Goal: Information Seeking & Learning: Learn about a topic

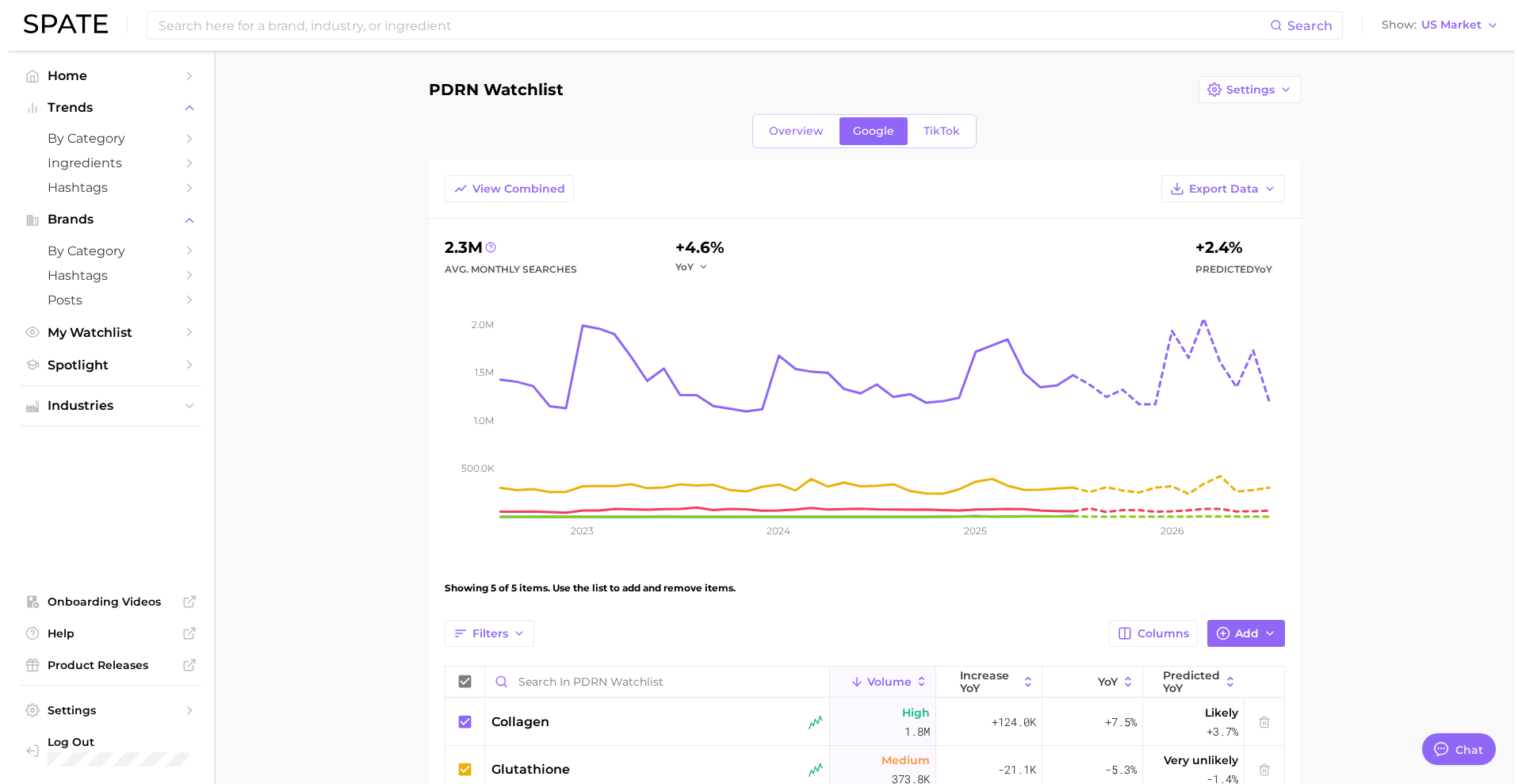
scroll to position [295, 0]
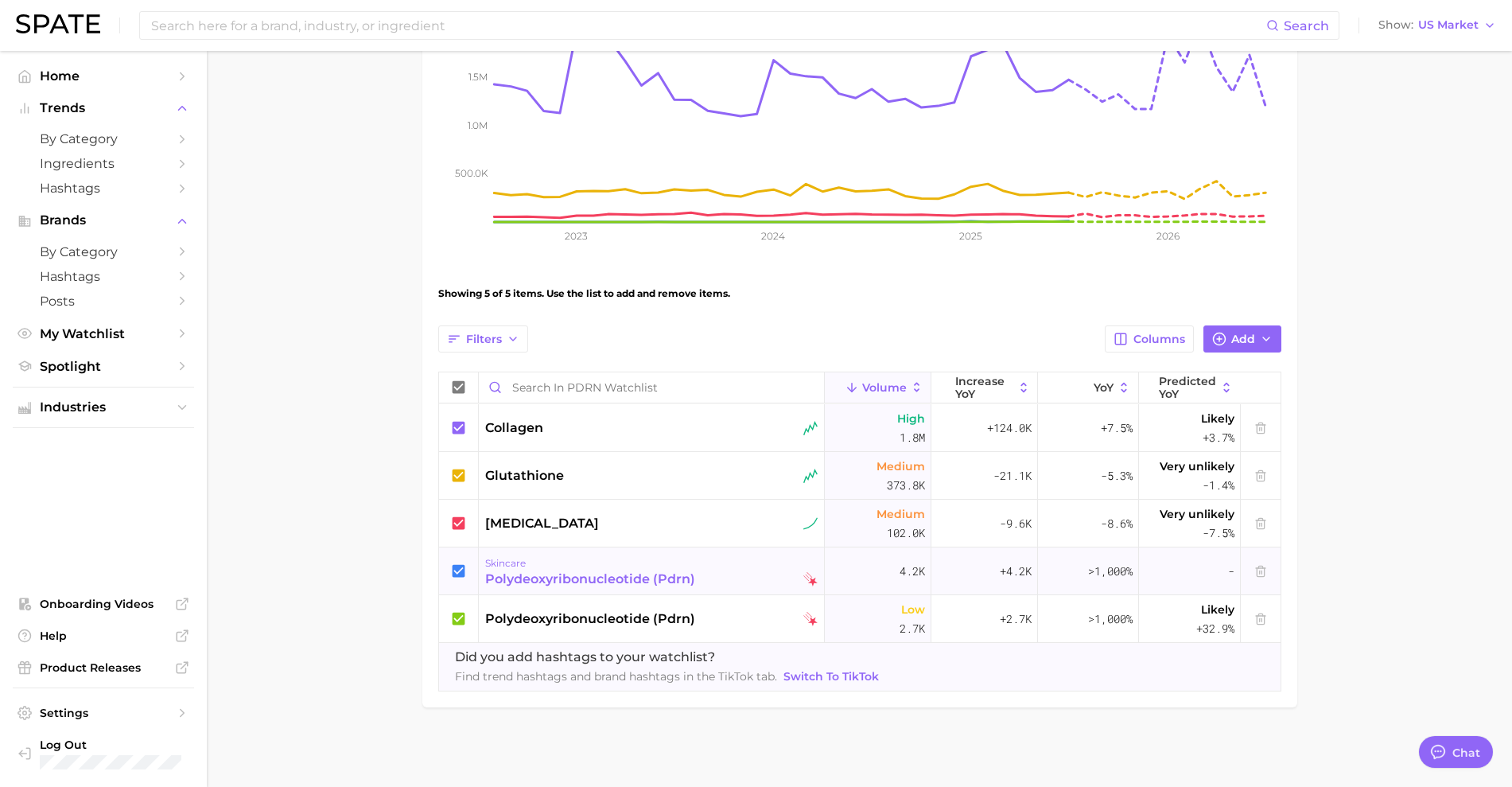
click at [568, 576] on div "polydeoxyribonucleotide (pdrn)" at bounding box center [589, 579] width 210 height 19
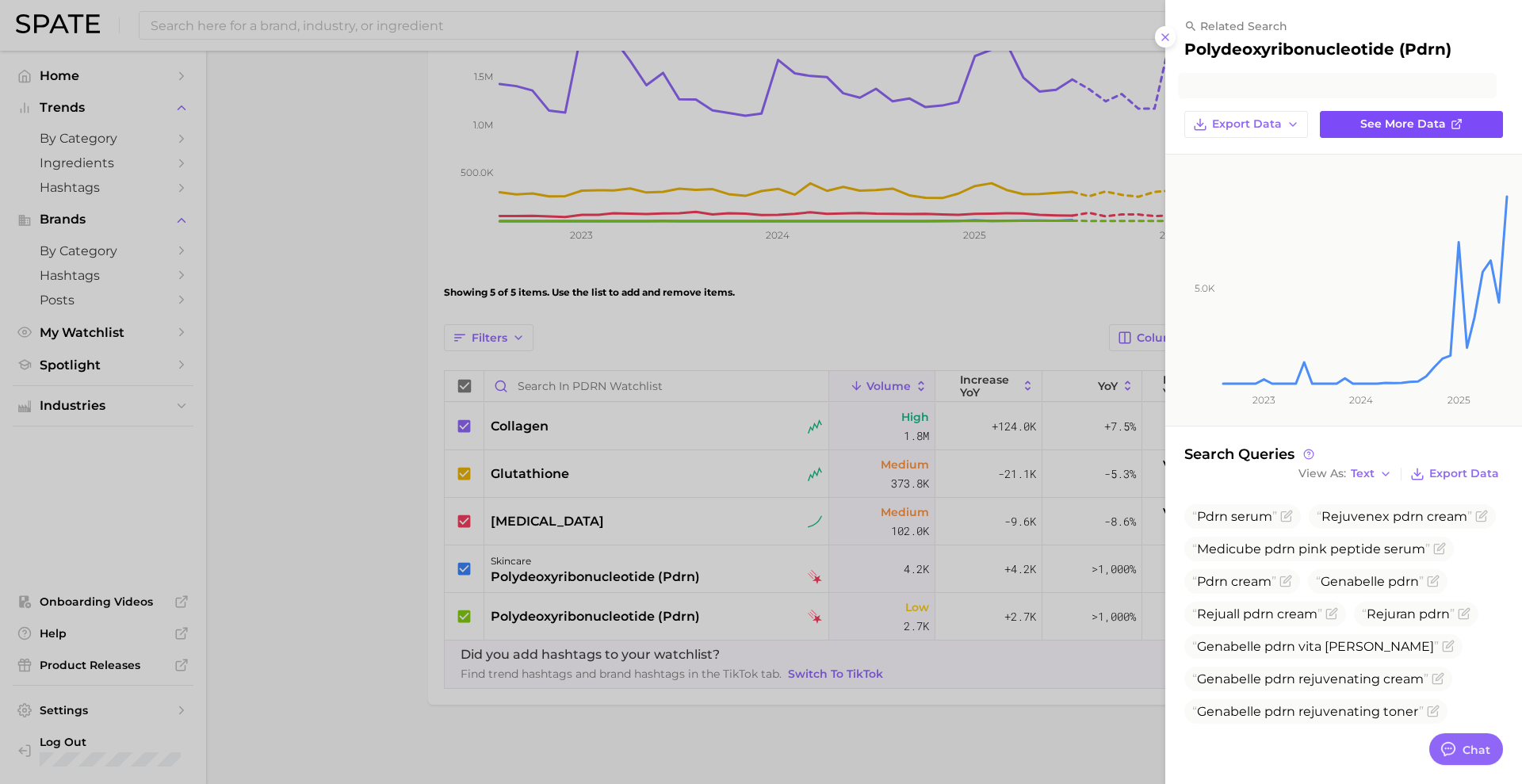
click at [1413, 117] on span "See more data" at bounding box center [1403, 124] width 85 height 14
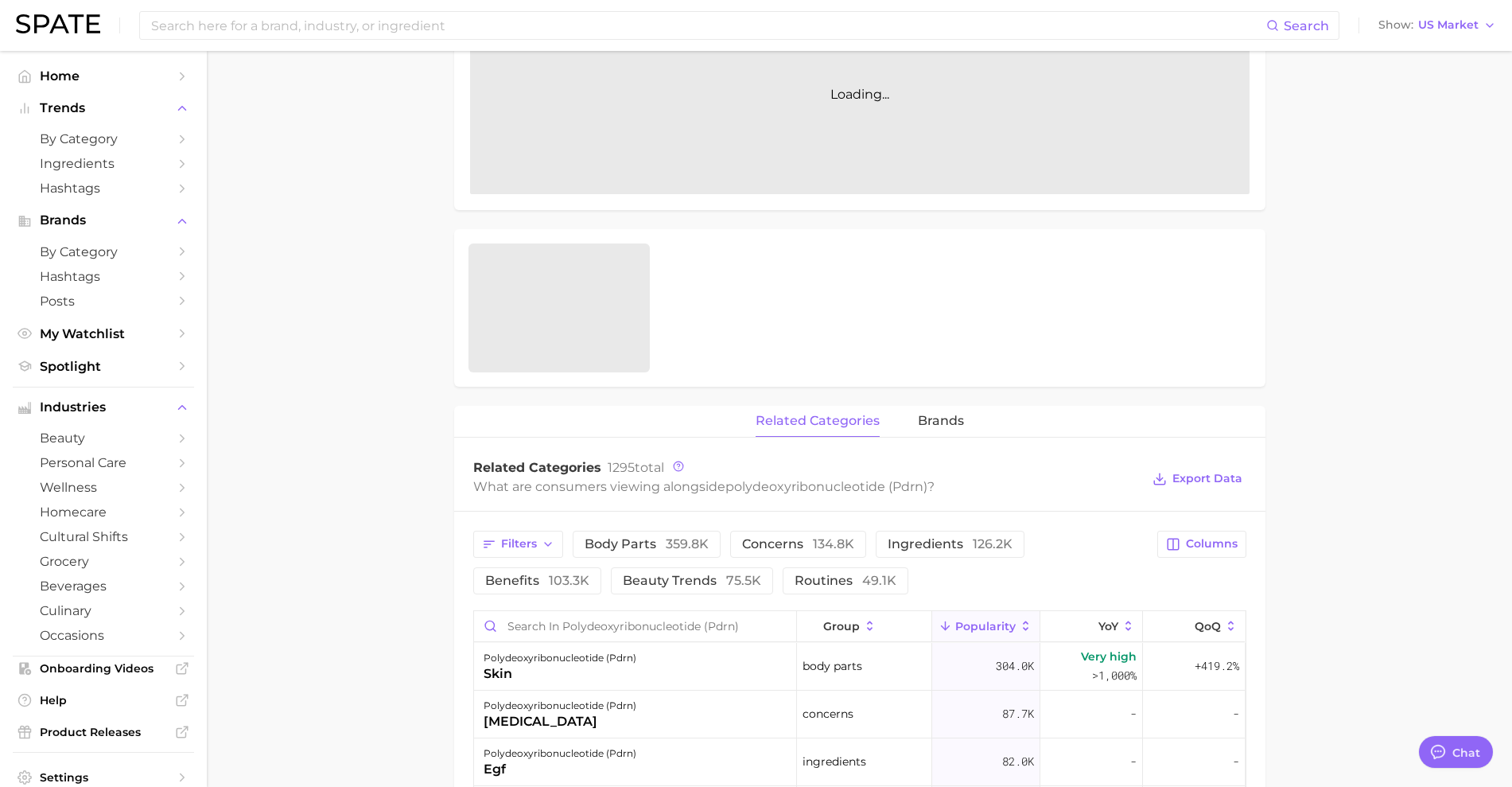
scroll to position [596, 0]
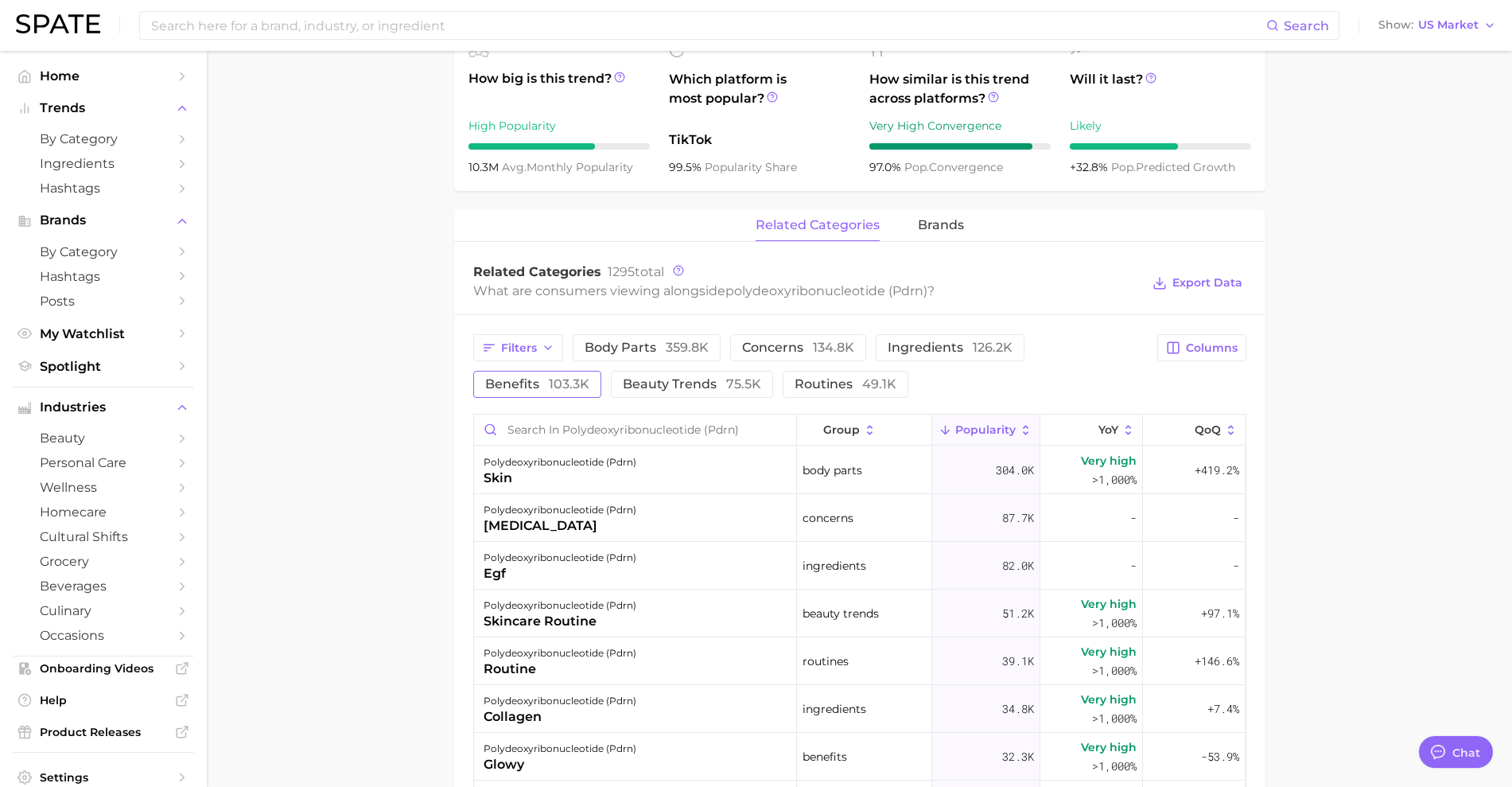
click at [513, 391] on button "benefits 103.3k" at bounding box center [537, 384] width 128 height 27
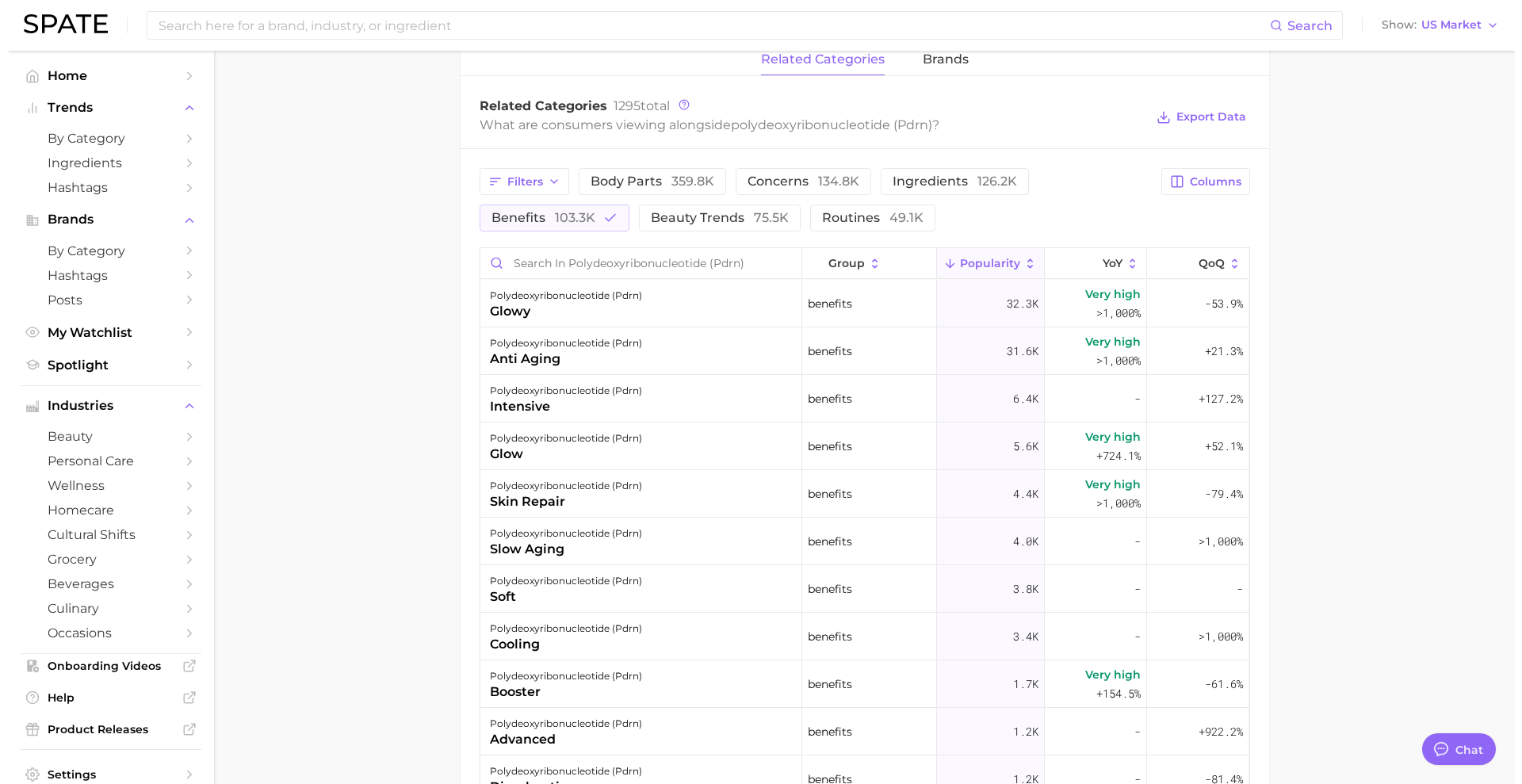
scroll to position [792, 0]
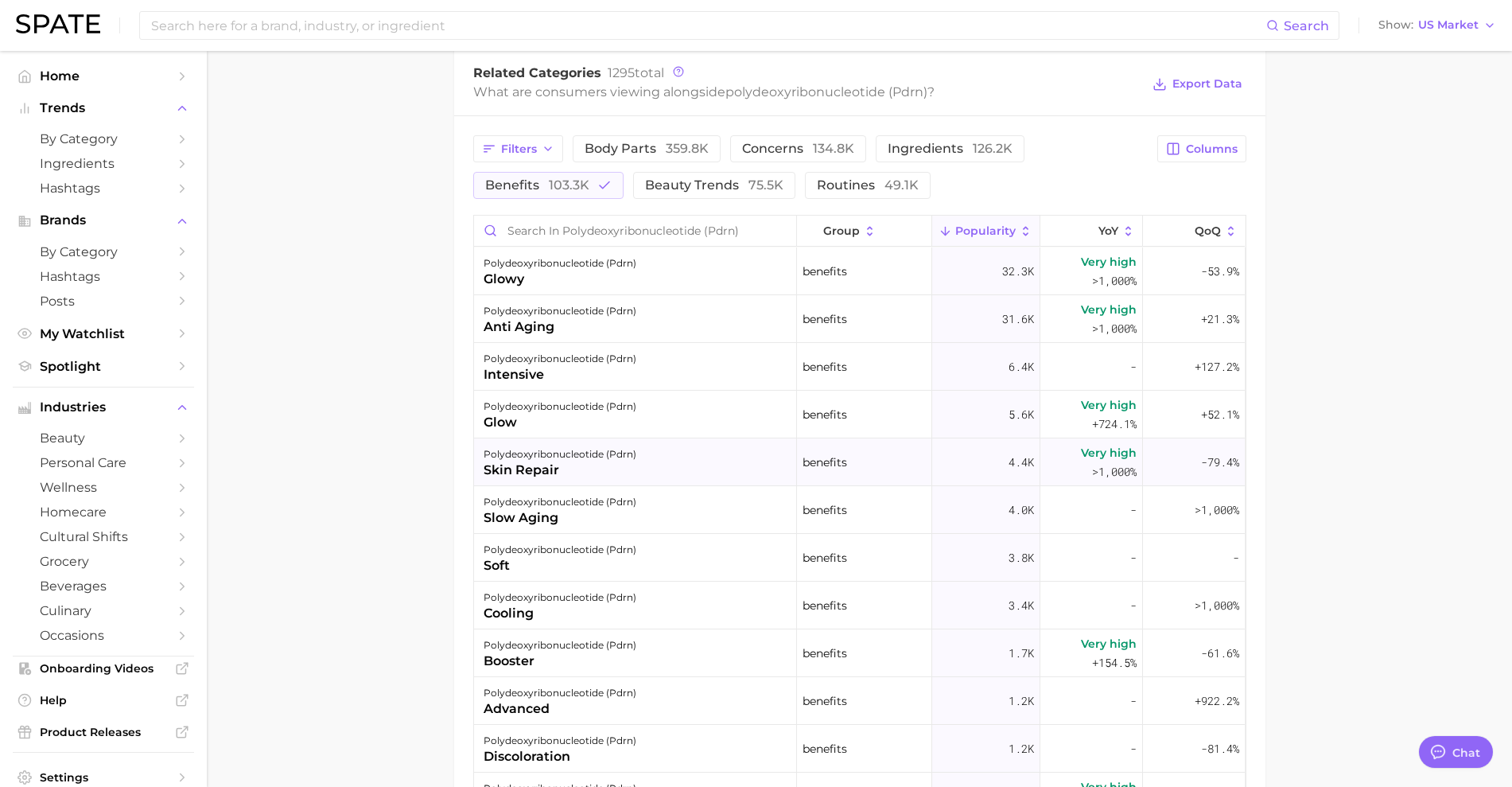
click at [634, 473] on div "polydeoxyribonucleotide (pdrn) skin repair" at bounding box center [635, 462] width 323 height 48
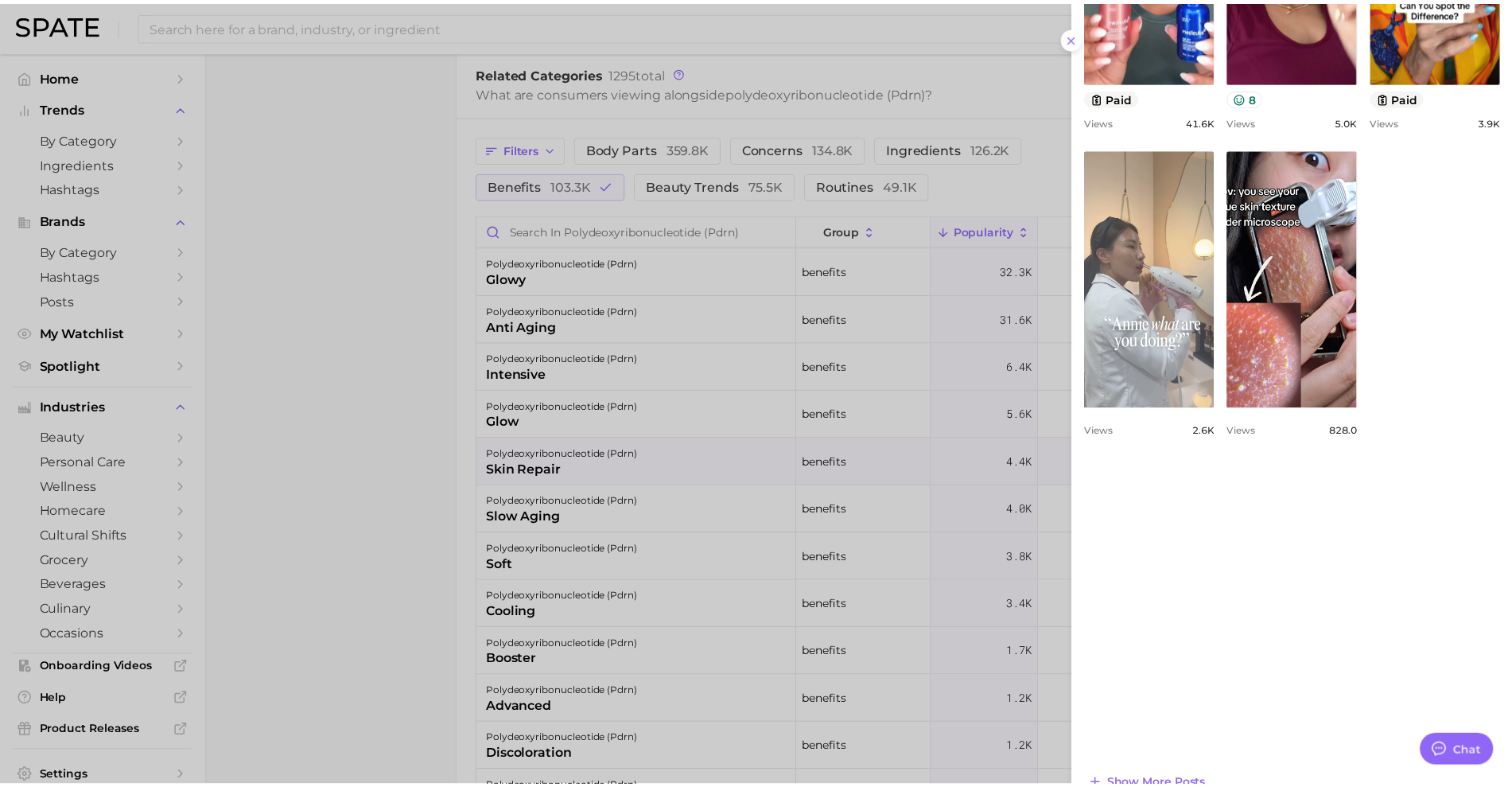
scroll to position [744, 0]
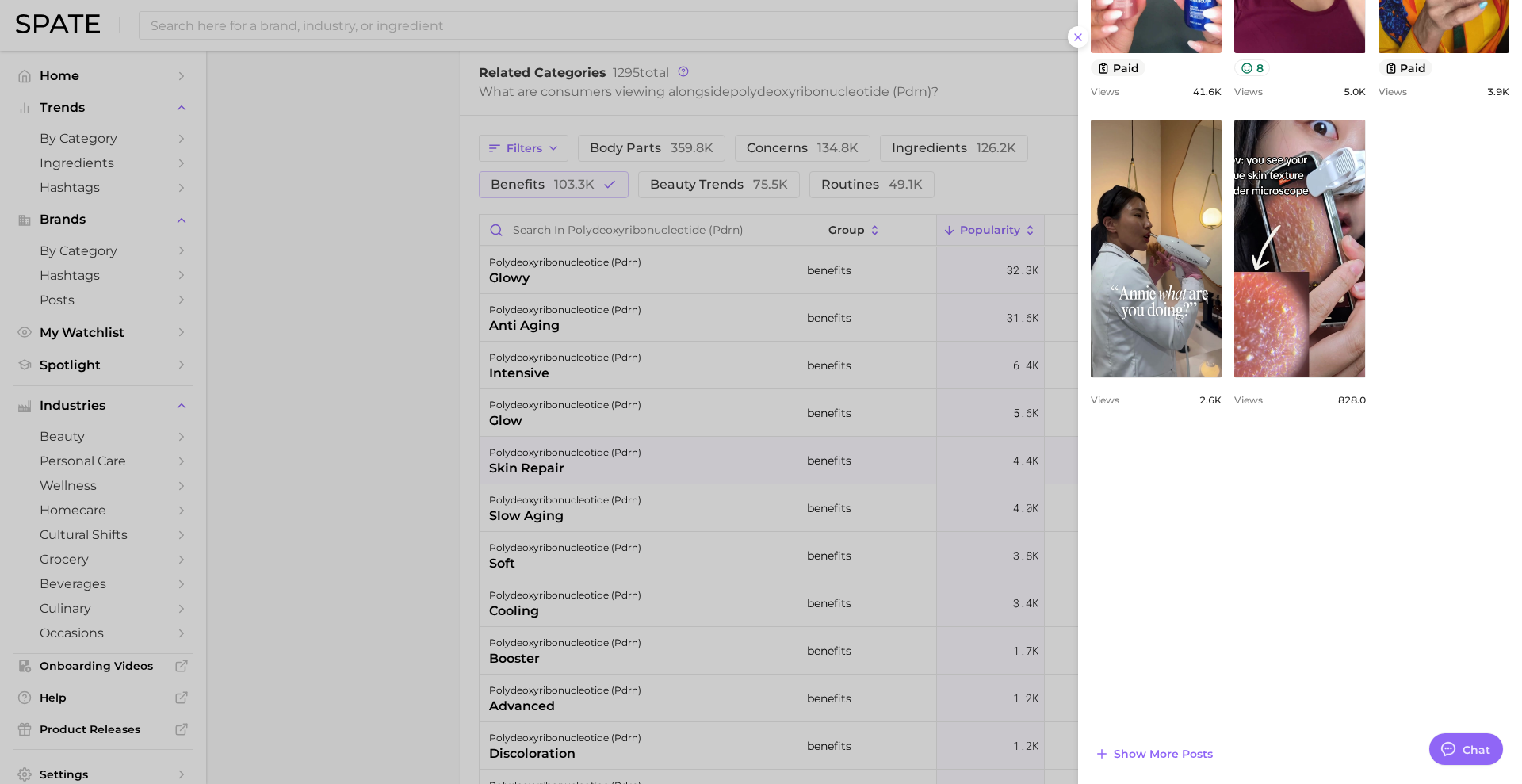
click at [385, 463] on div at bounding box center [761, 392] width 1522 height 784
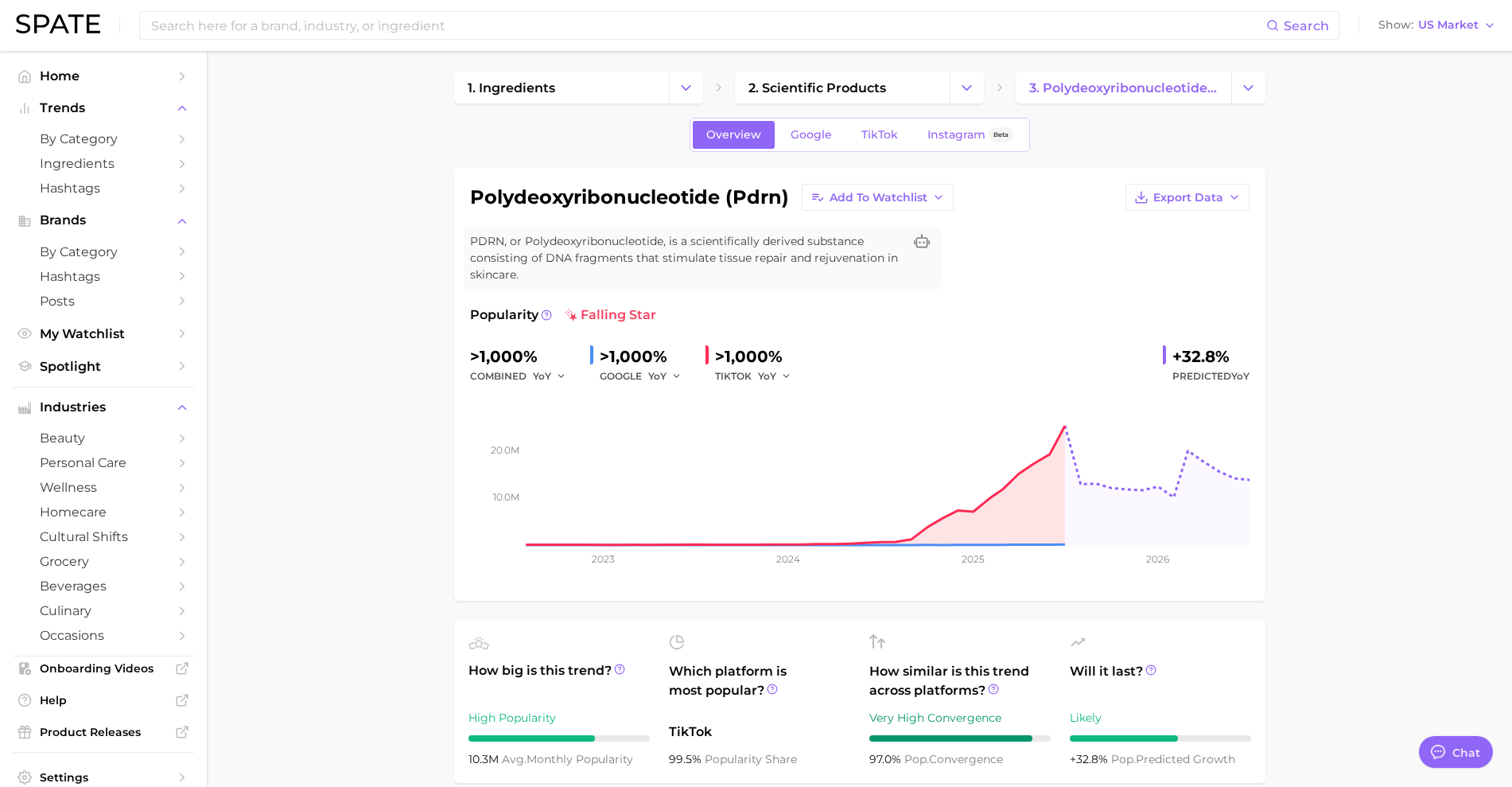
scroll to position [0, 0]
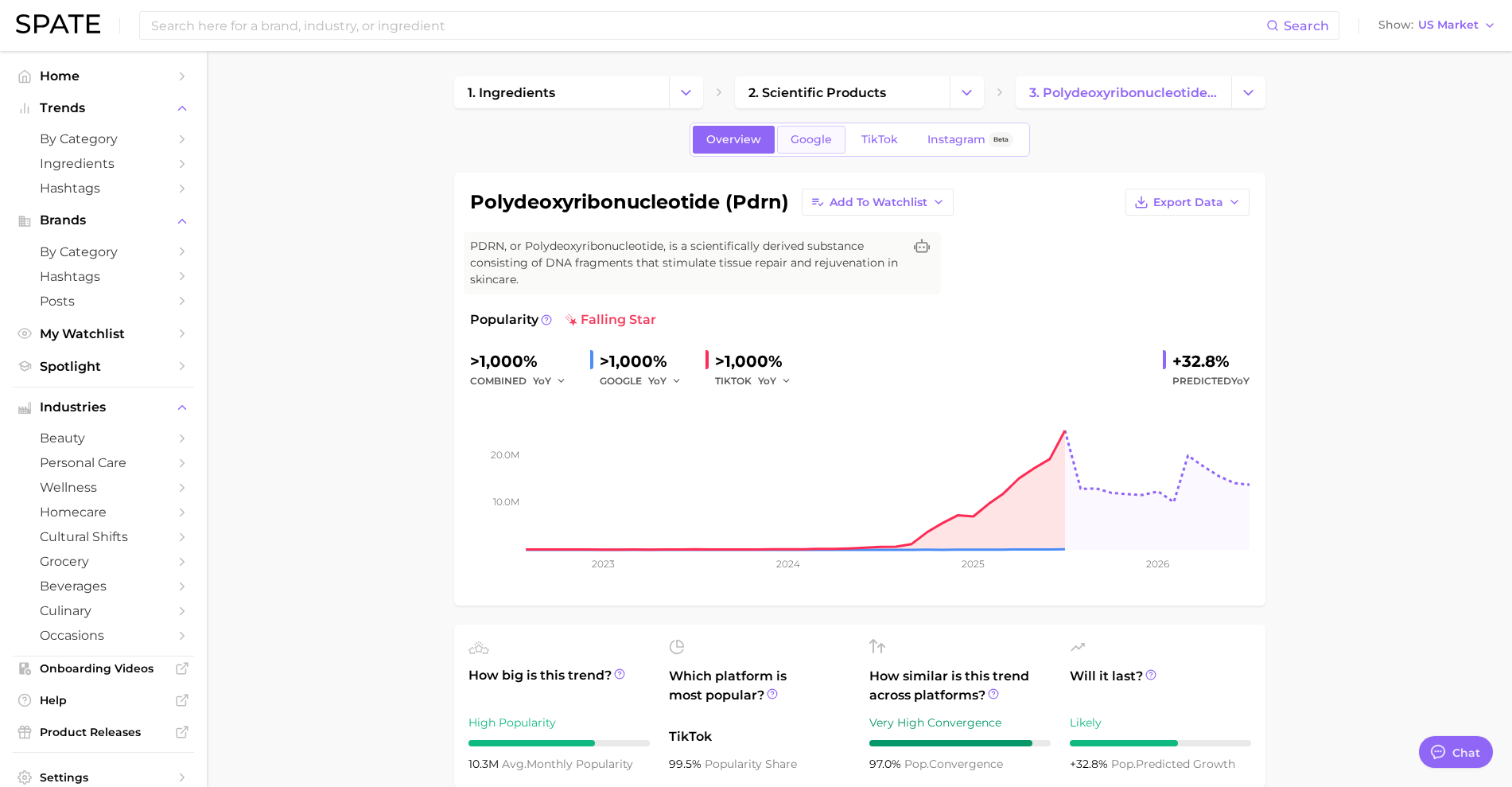
click at [791, 130] on link "Google" at bounding box center [811, 140] width 69 height 28
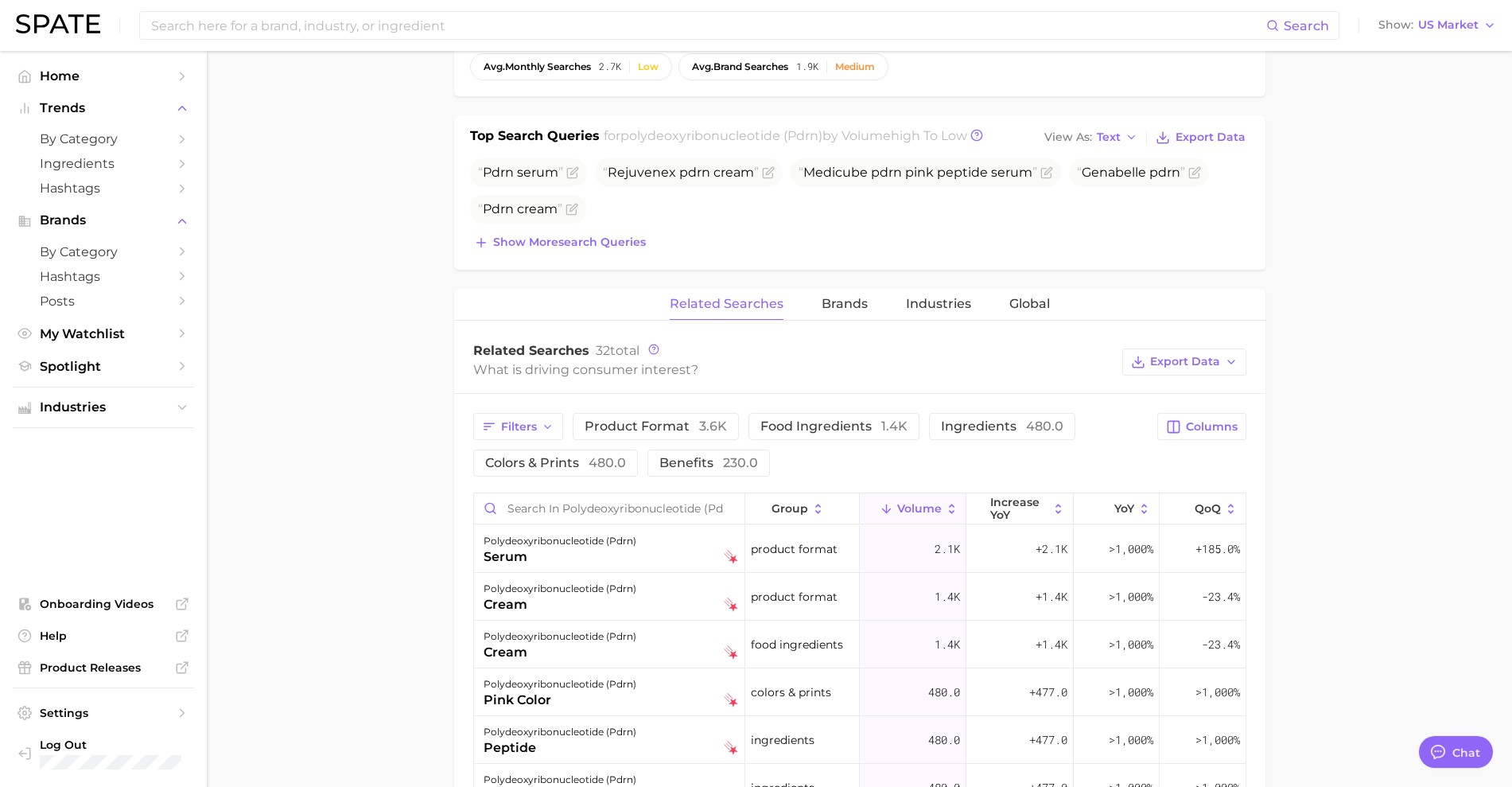
scroll to position [596, 0]
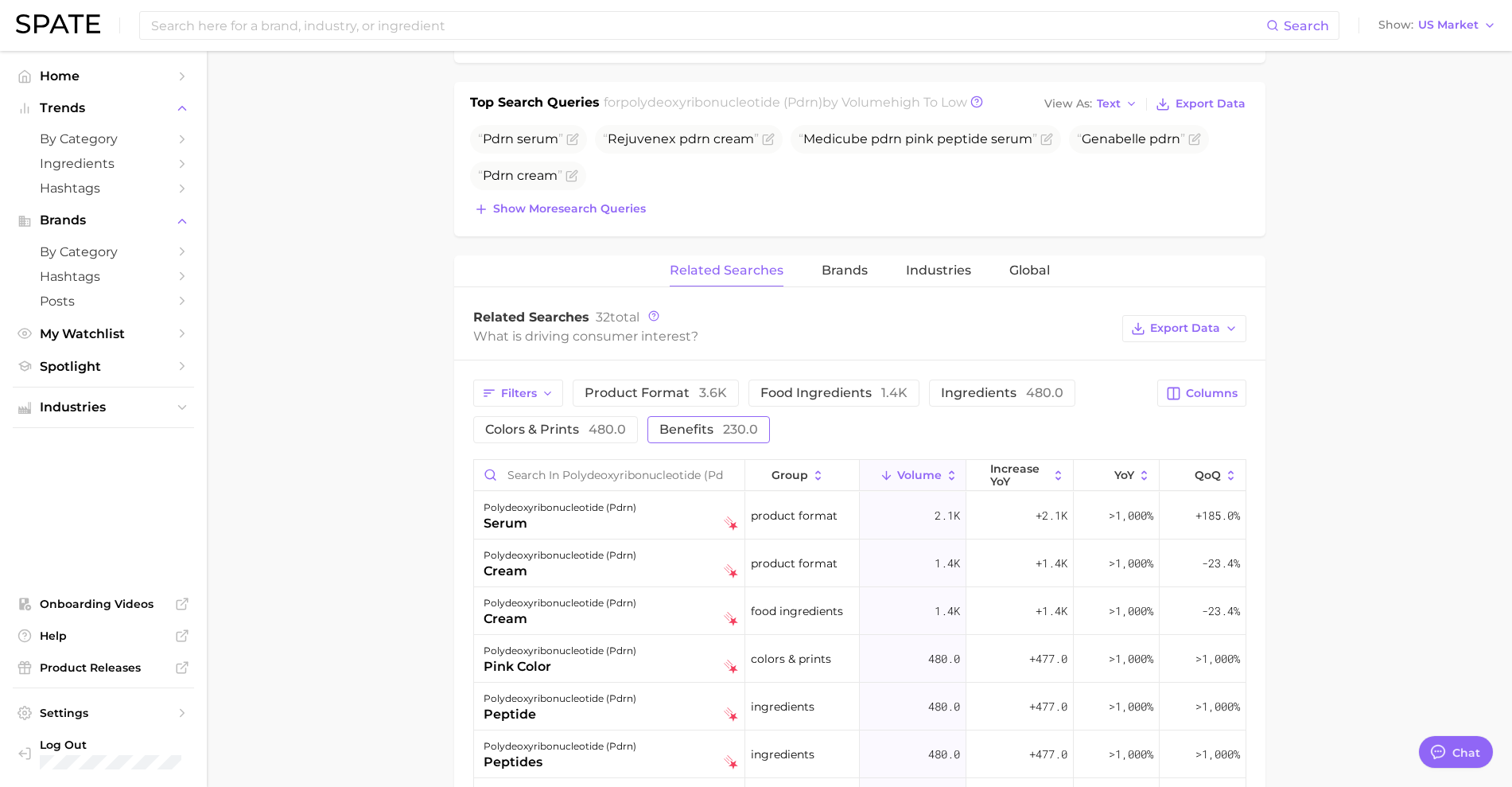
click at [733, 426] on span "230.0" at bounding box center [740, 429] width 35 height 15
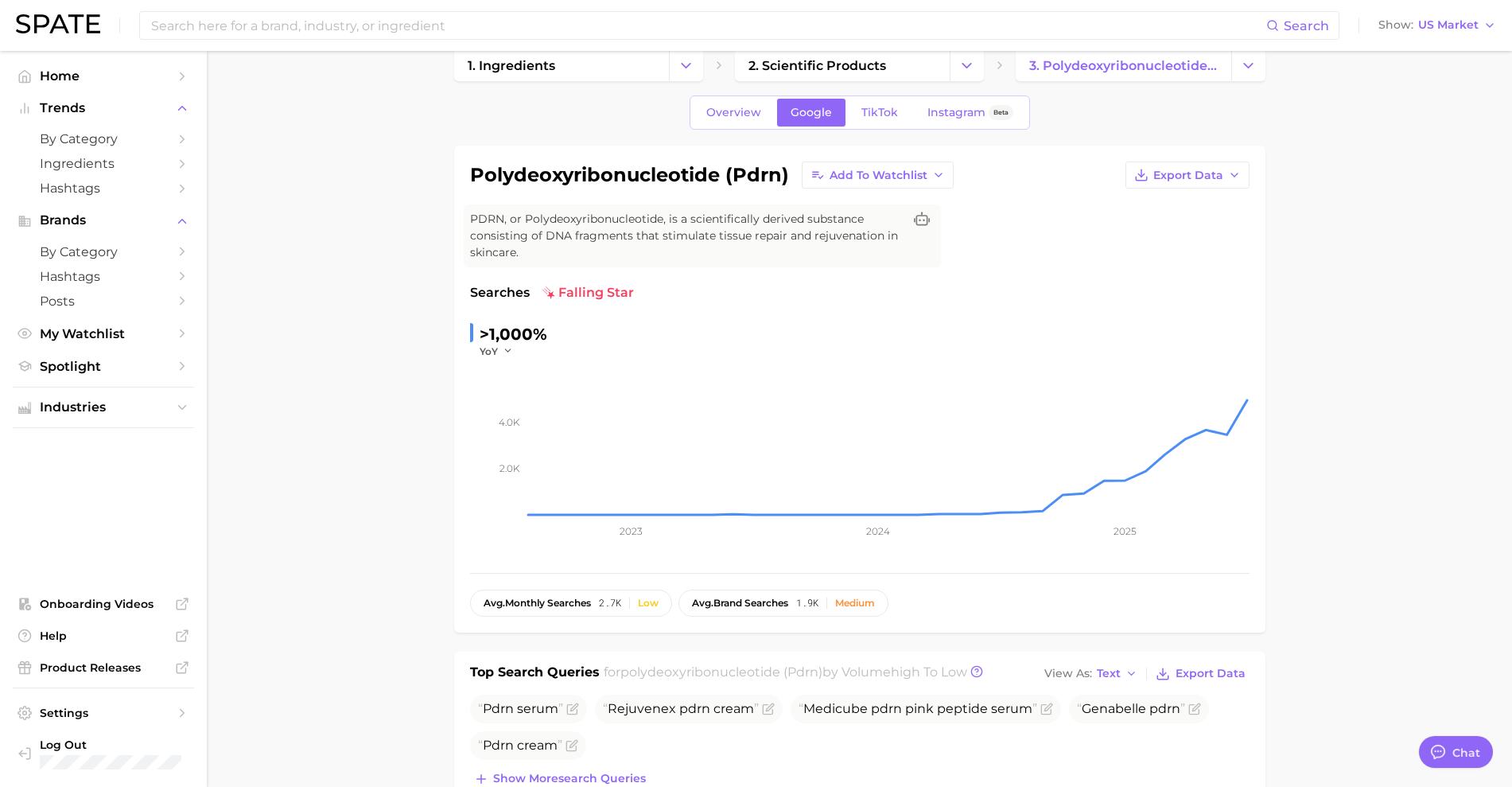
scroll to position [0, 0]
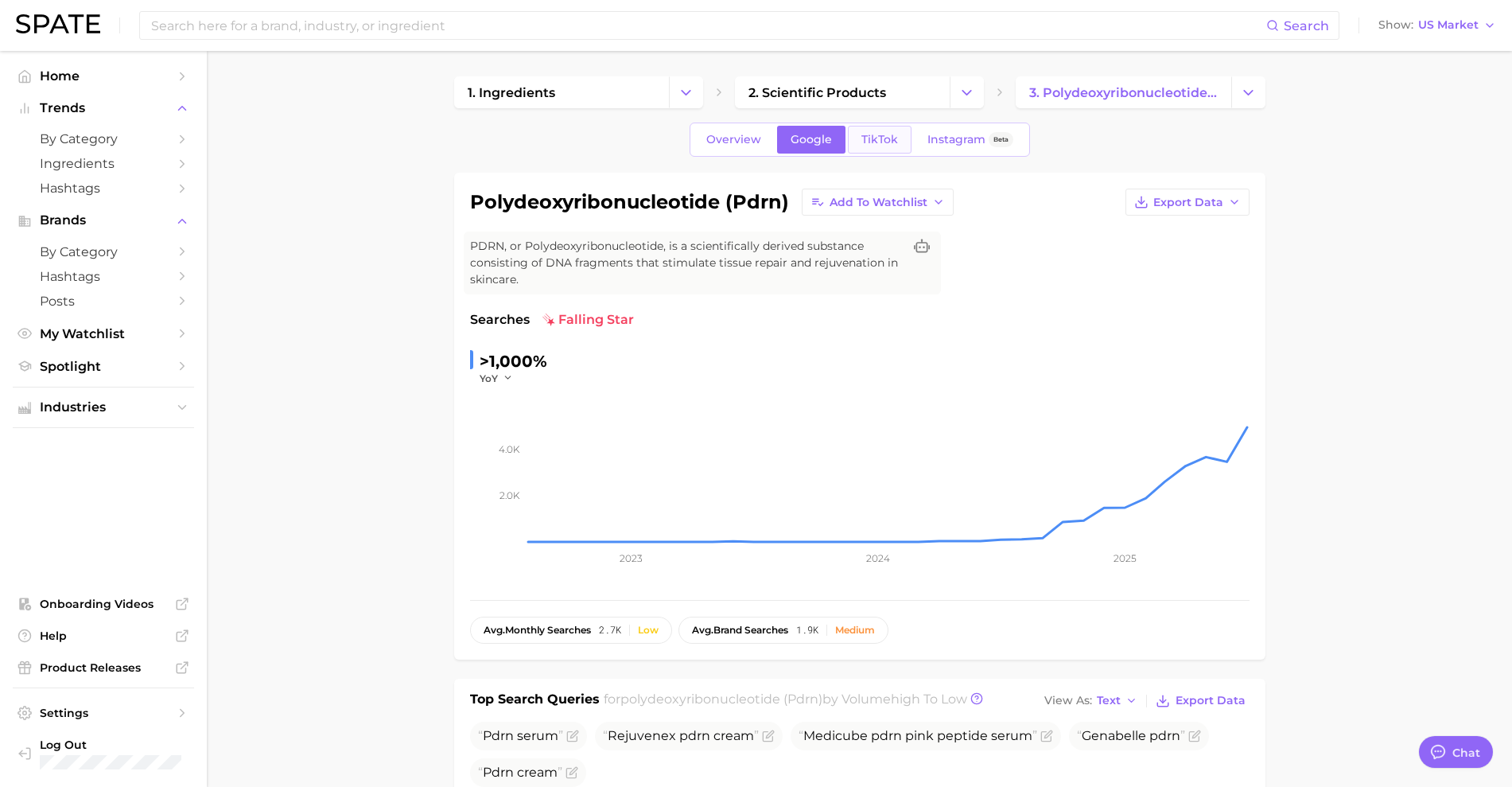
click at [881, 145] on span "TikTok" at bounding box center [880, 140] width 37 height 14
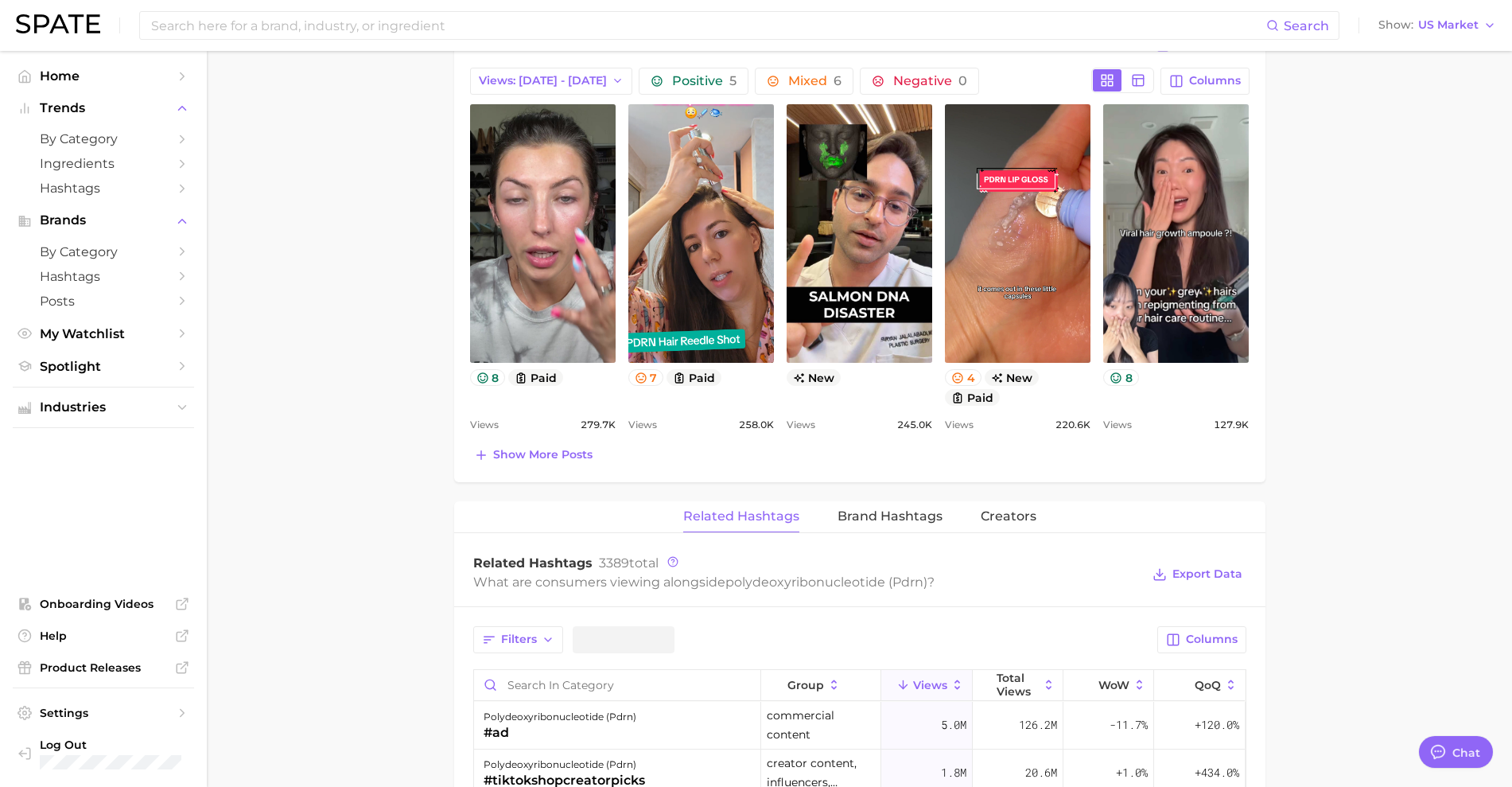
scroll to position [994, 0]
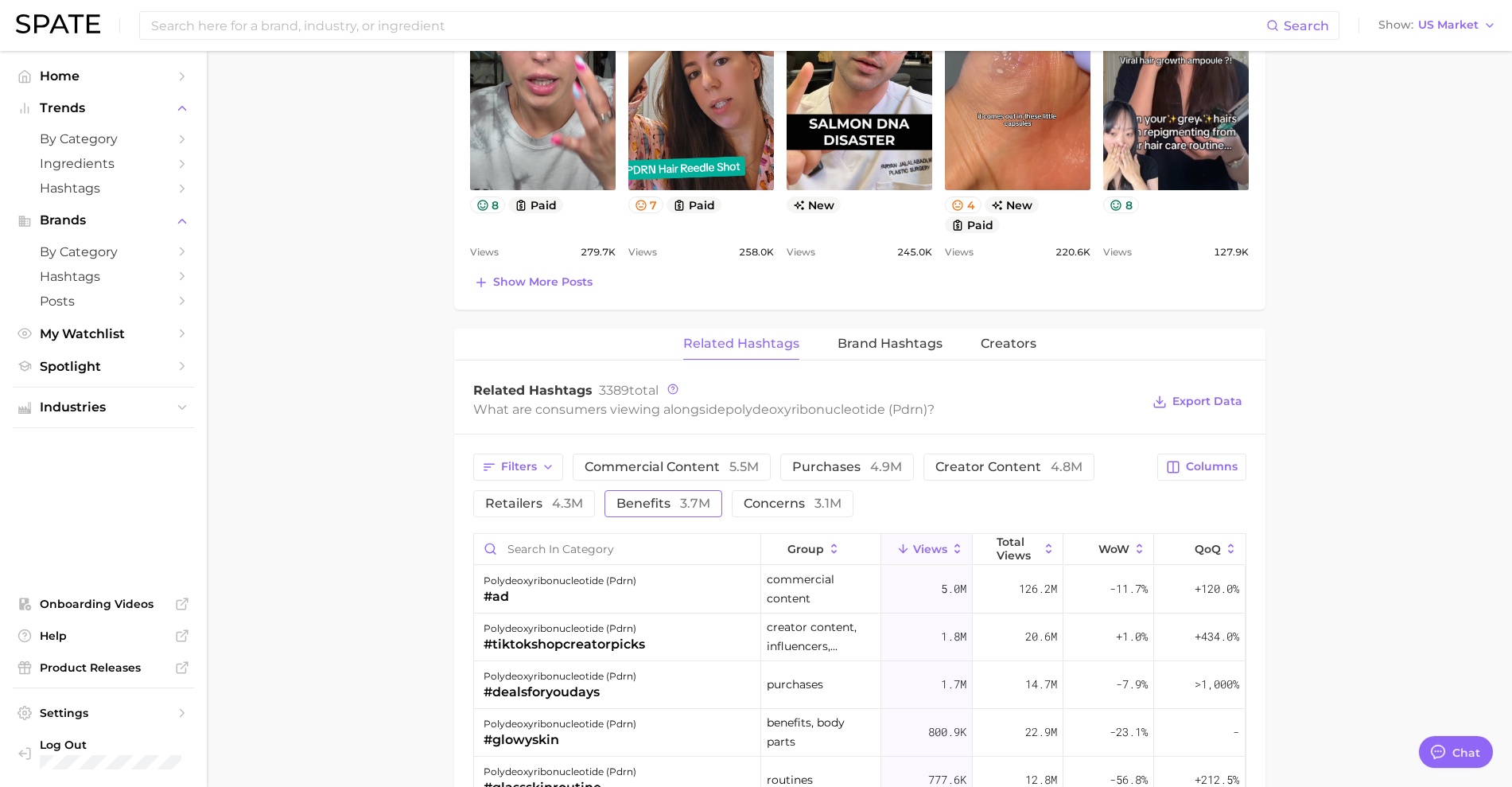
click at [661, 501] on span "benefits 3.7m" at bounding box center [663, 503] width 94 height 13
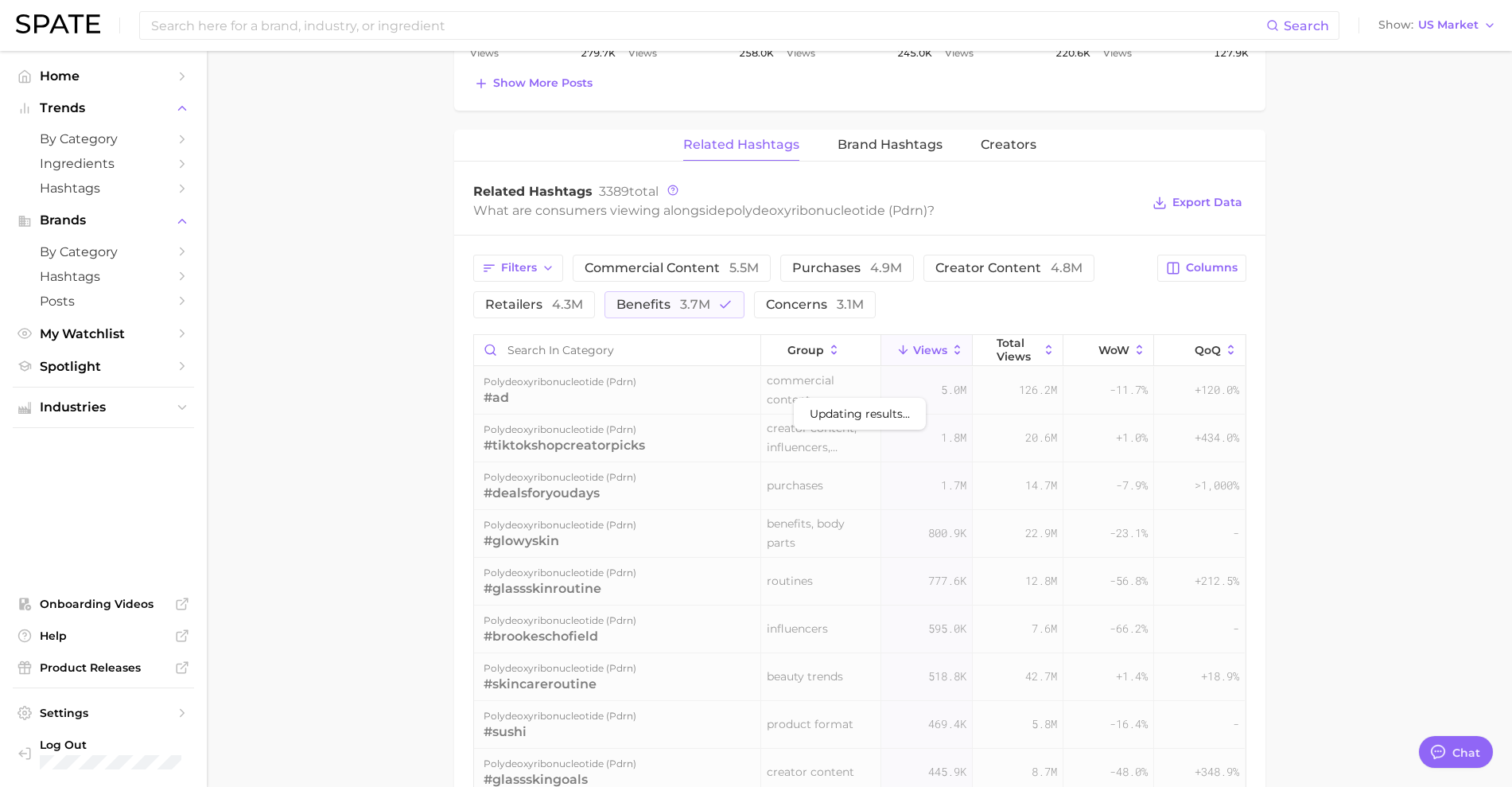
scroll to position [1391, 0]
